Goal: Check status: Check status

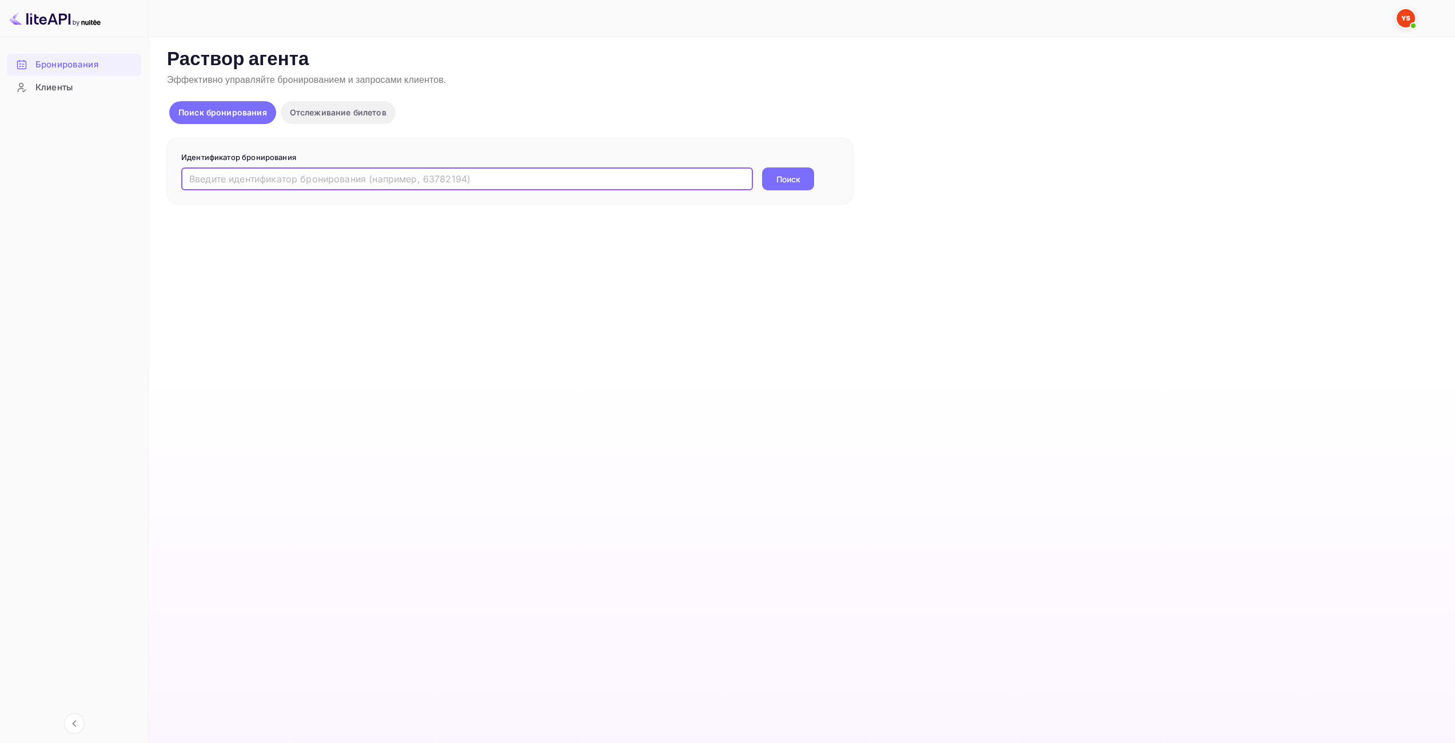
click at [612, 181] on input "text" at bounding box center [467, 178] width 572 height 23
paste input "9816462"
type input "9816462"
click at [803, 184] on button "Поиск" at bounding box center [788, 178] width 52 height 23
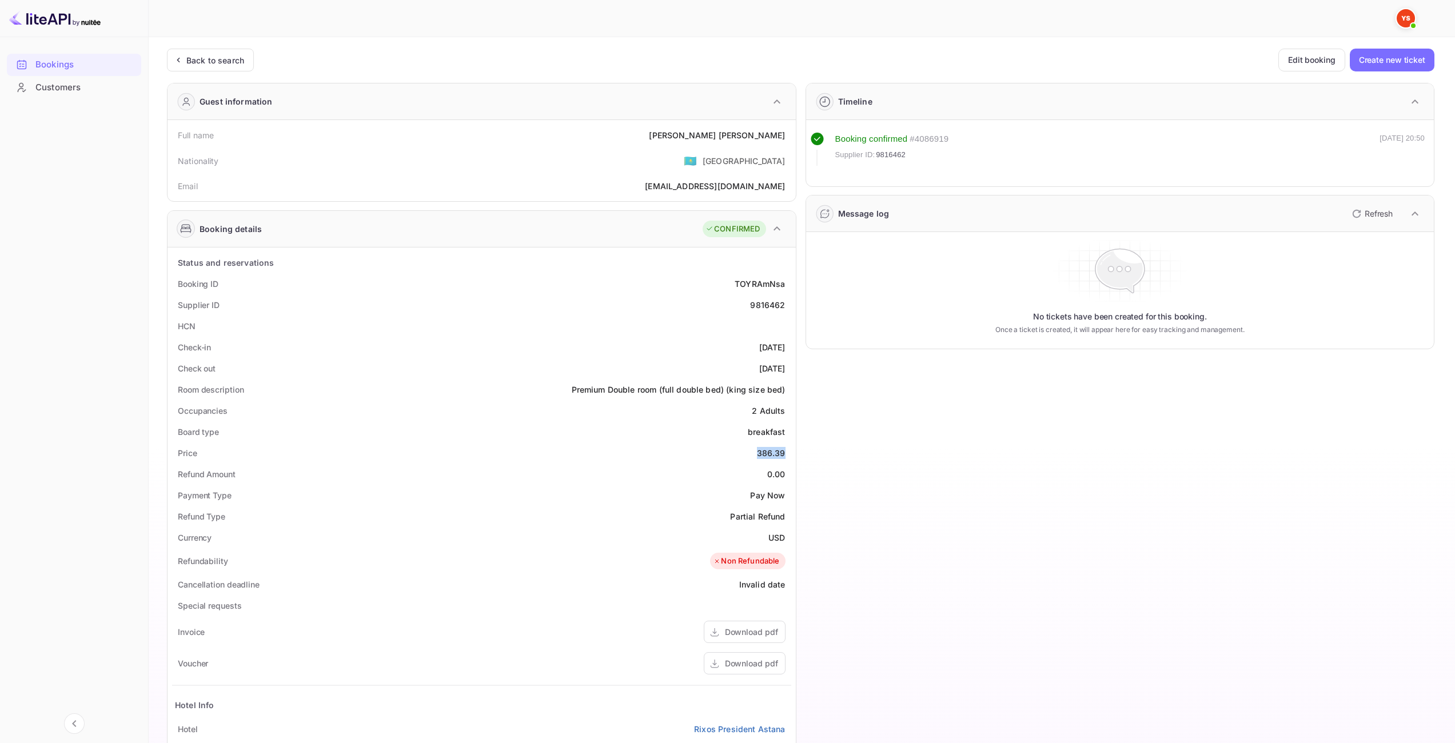
drag, startPoint x: 757, startPoint y: 454, endPoint x: 783, endPoint y: 449, distance: 25.6
click at [783, 450] on div "Price 386.39" at bounding box center [481, 452] width 619 height 21
copy div "386.39"
drag, startPoint x: 770, startPoint y: 539, endPoint x: 783, endPoint y: 538, distance: 13.2
click at [783, 538] on div "Currency USD" at bounding box center [481, 537] width 619 height 21
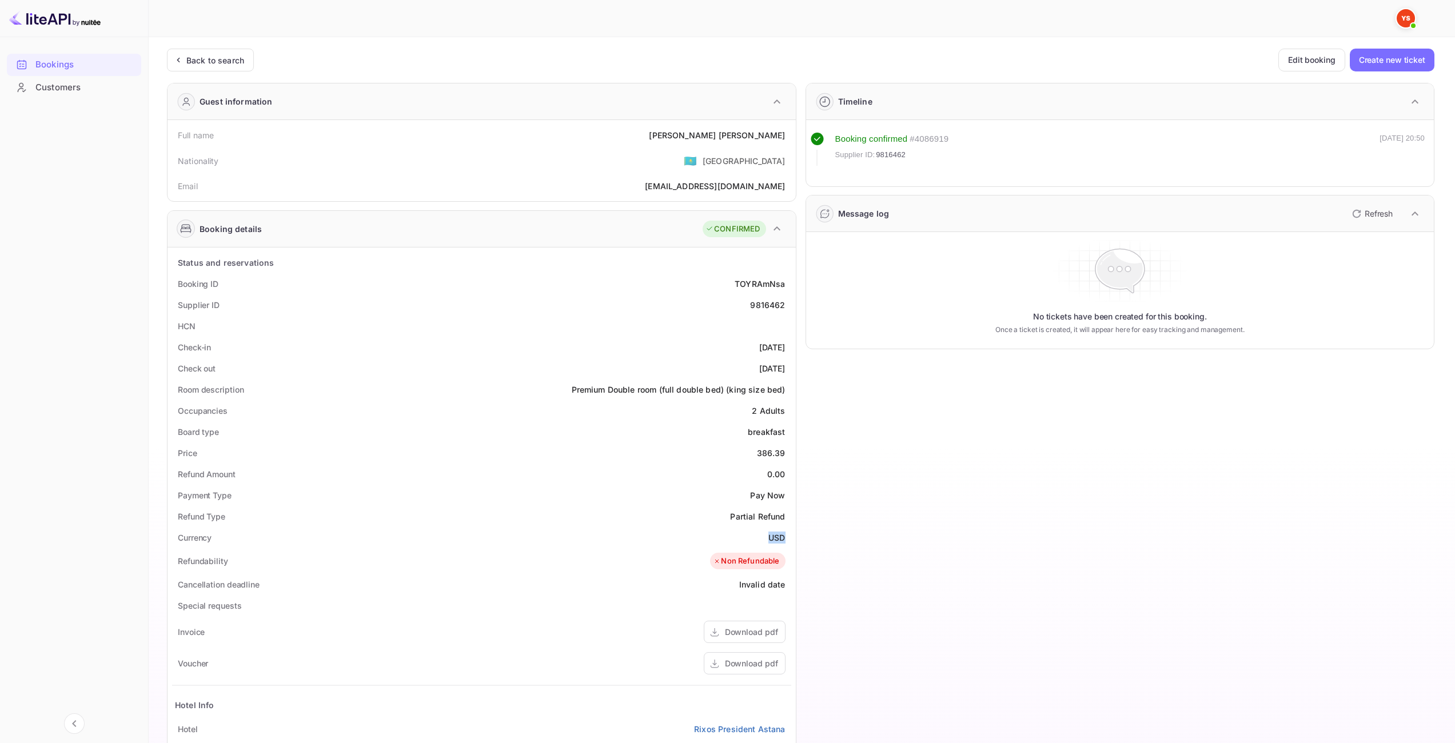
copy ya-tr-span "USD"
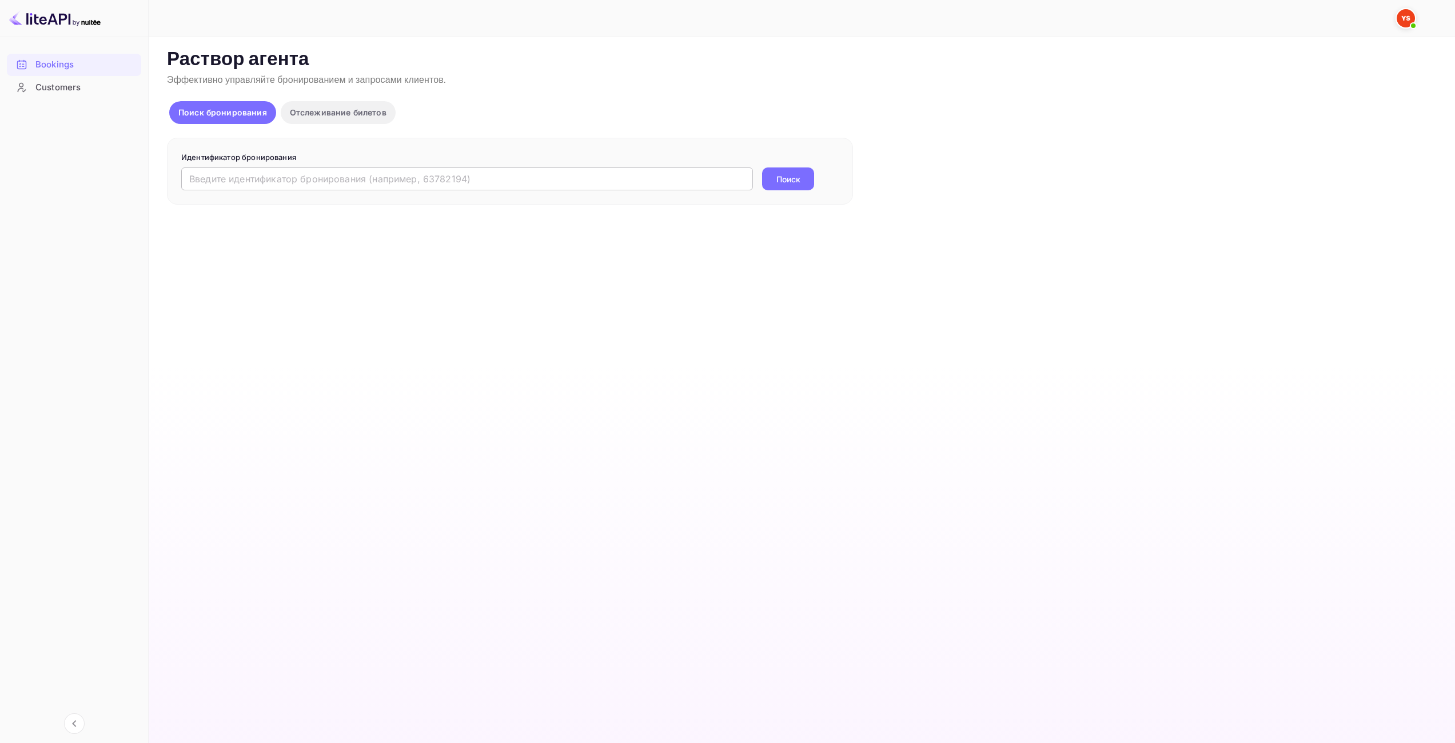
click at [650, 189] on input "text" at bounding box center [467, 178] width 572 height 23
paste input "9815946"
type input "9815946"
click at [786, 177] on ya-tr-span "Поиск" at bounding box center [788, 179] width 24 height 12
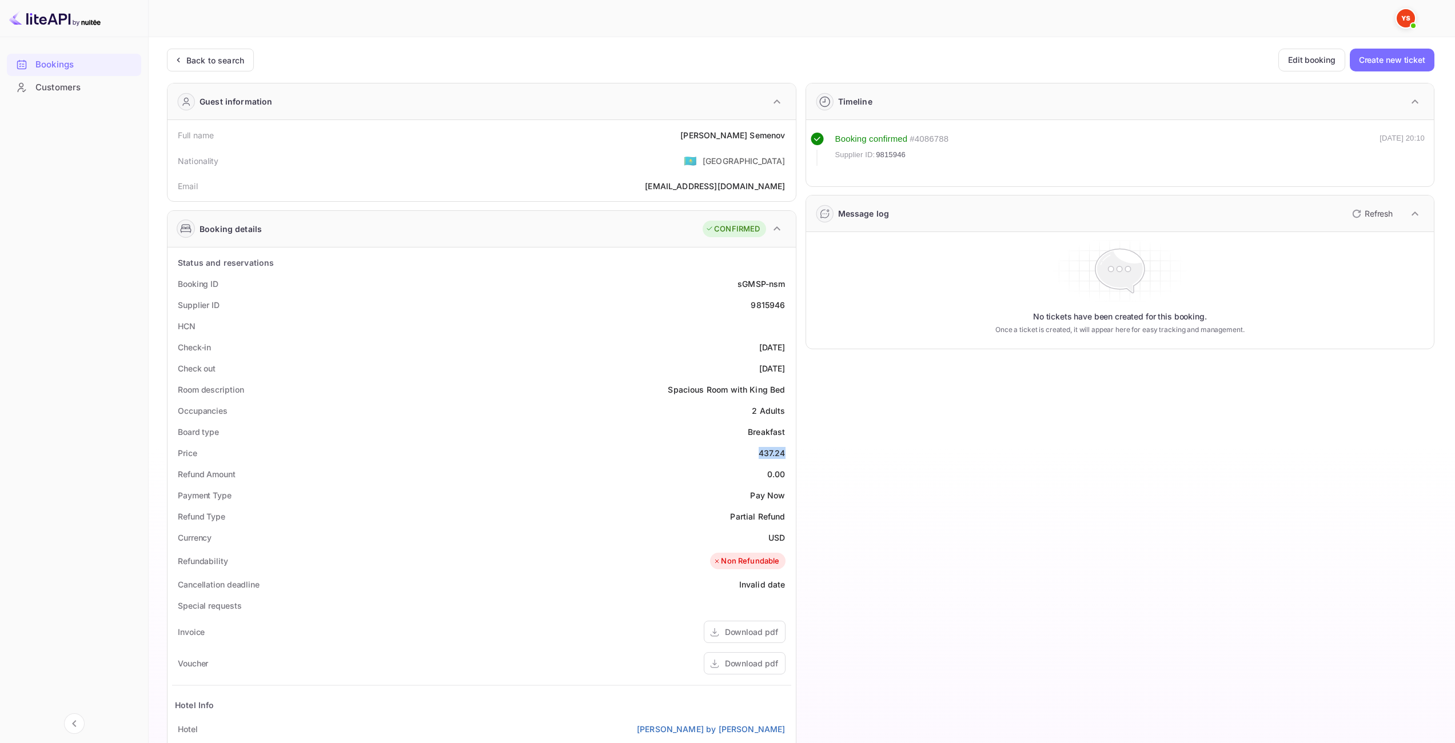
drag, startPoint x: 757, startPoint y: 454, endPoint x: 786, endPoint y: 455, distance: 28.6
click at [786, 455] on div "Price 437.24" at bounding box center [481, 452] width 619 height 21
copy div "437.24"
drag, startPoint x: 773, startPoint y: 539, endPoint x: 784, endPoint y: 537, distance: 11.6
click at [784, 537] on div "USD" at bounding box center [776, 538] width 17 height 12
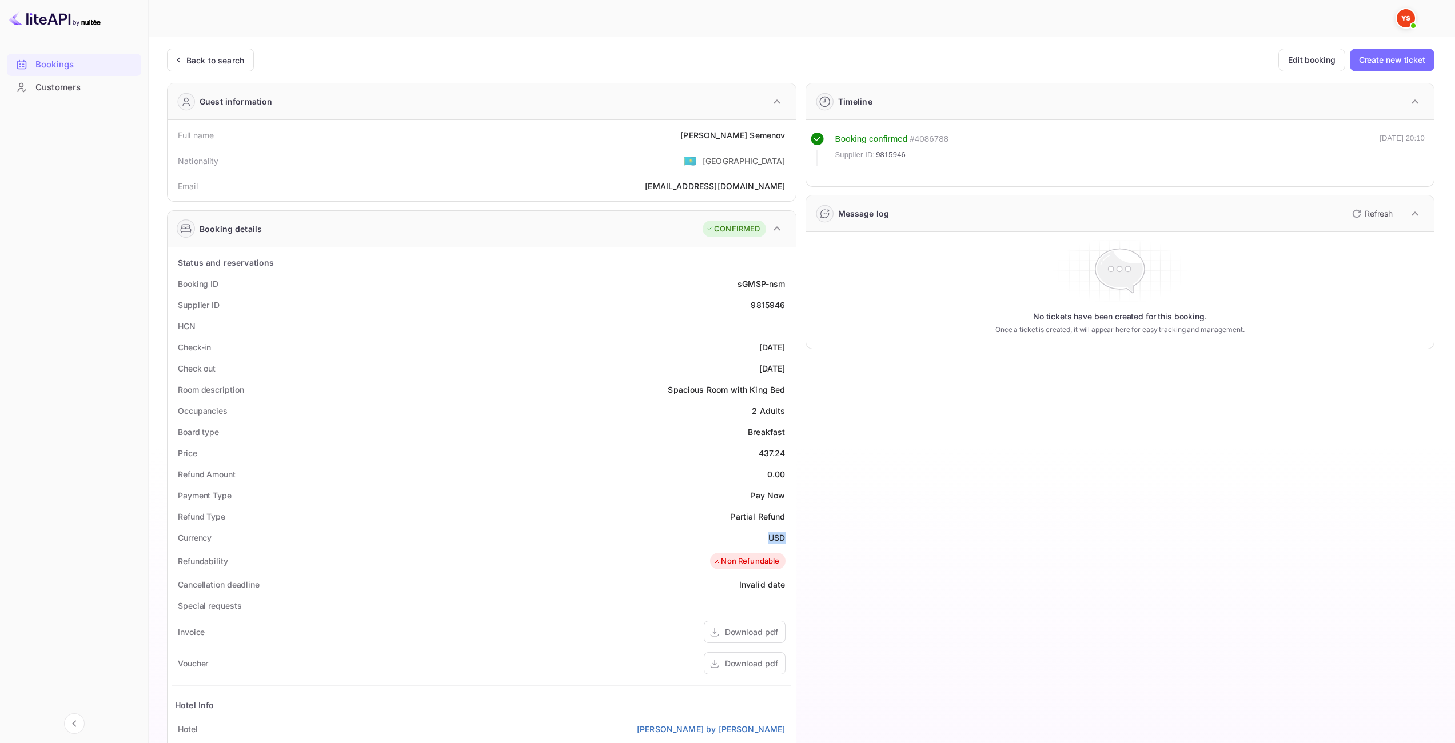
copy div "USD"
